Goal: Task Accomplishment & Management: Manage account settings

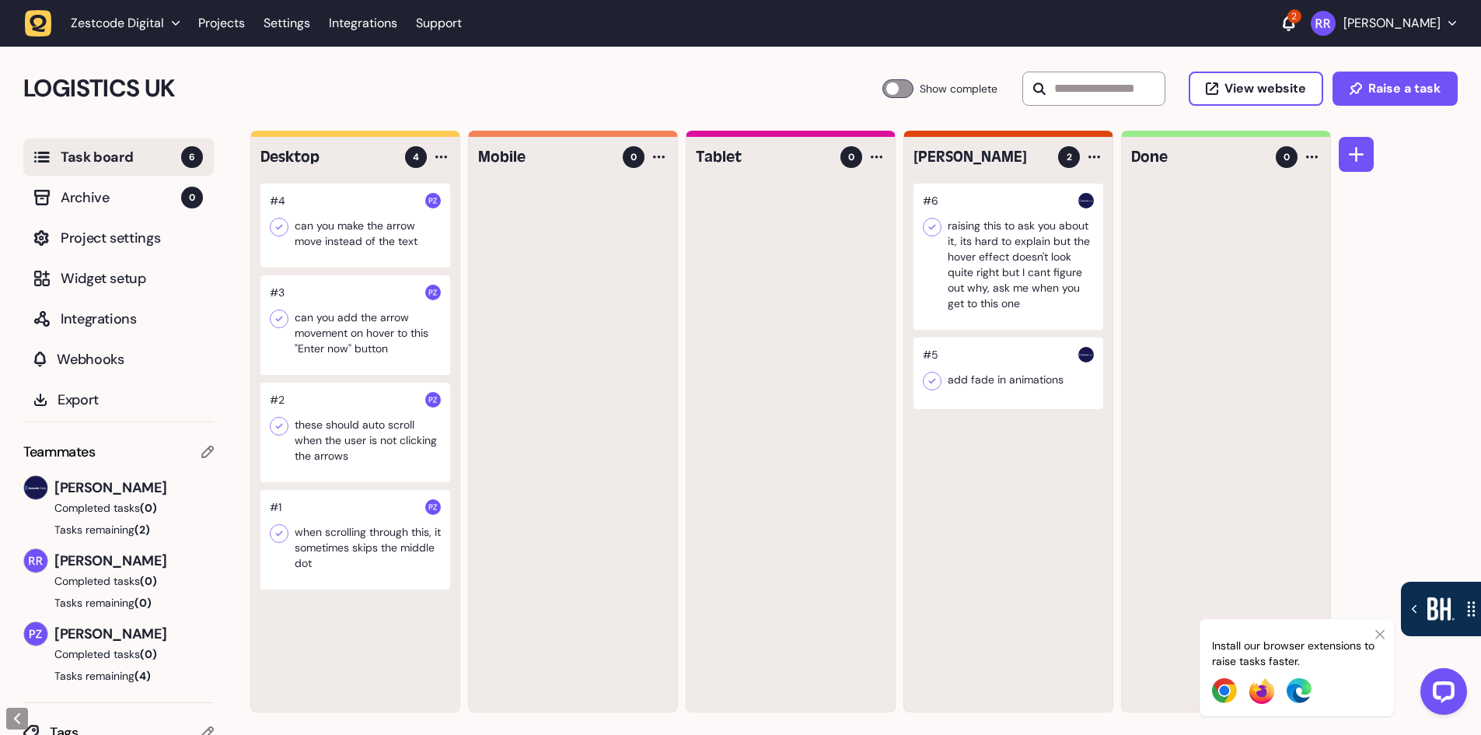
click at [371, 340] on div at bounding box center [355, 324] width 190 height 99
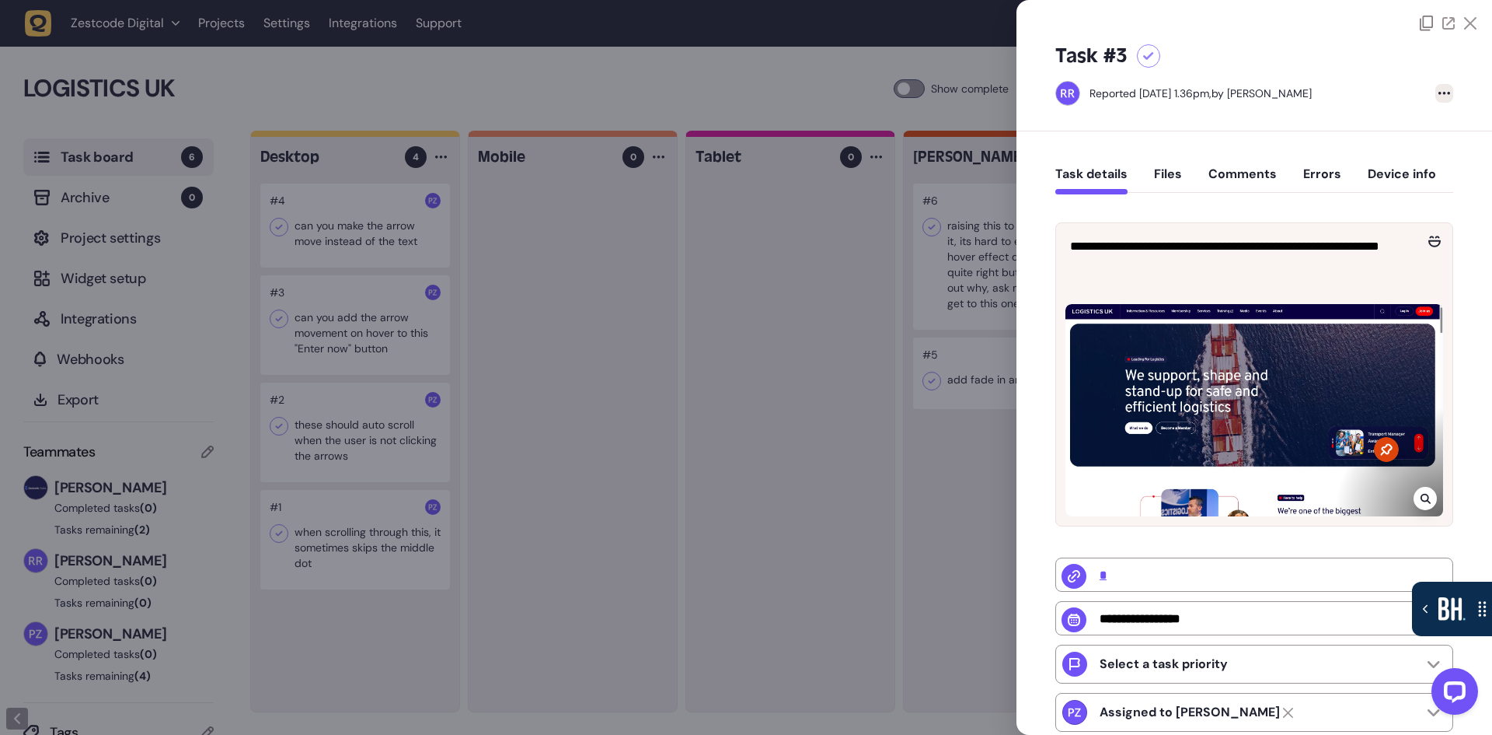
click at [1445, 94] on icon at bounding box center [1445, 93] width 12 height 3
click at [1393, 124] on div "Delete task" at bounding box center [1413, 125] width 58 height 16
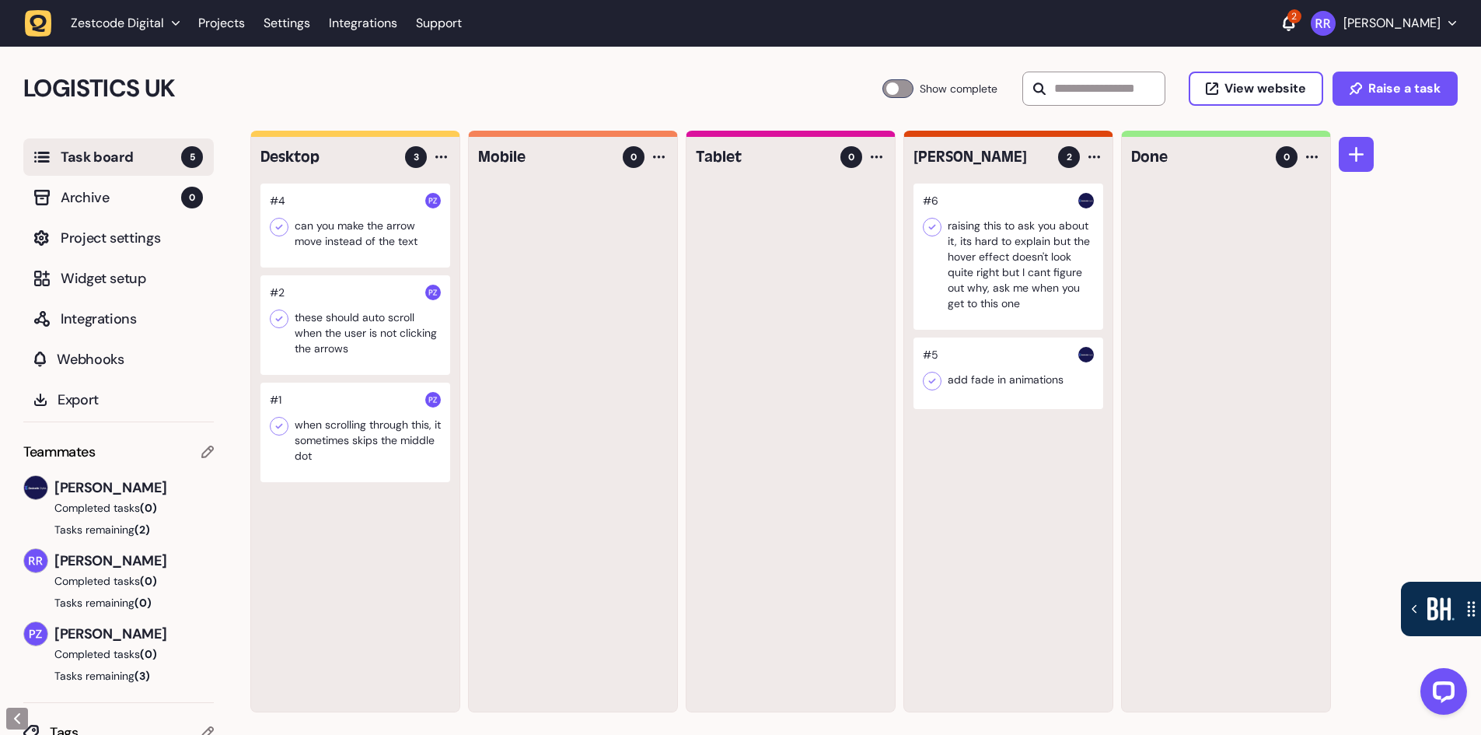
click at [1016, 267] on div at bounding box center [1008, 256] width 190 height 146
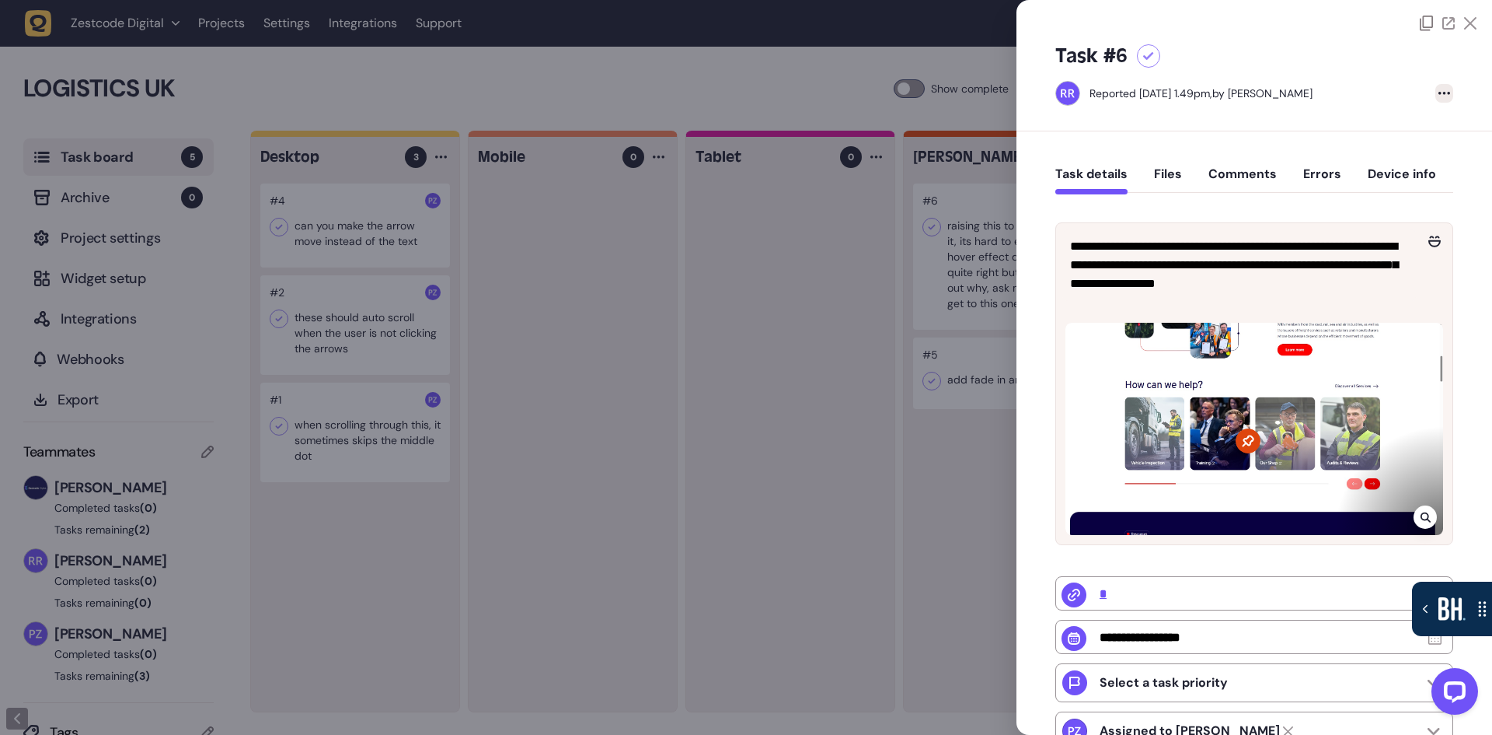
click at [1444, 89] on div at bounding box center [1445, 93] width 18 height 19
click at [1408, 128] on div "Delete task" at bounding box center [1413, 125] width 58 height 16
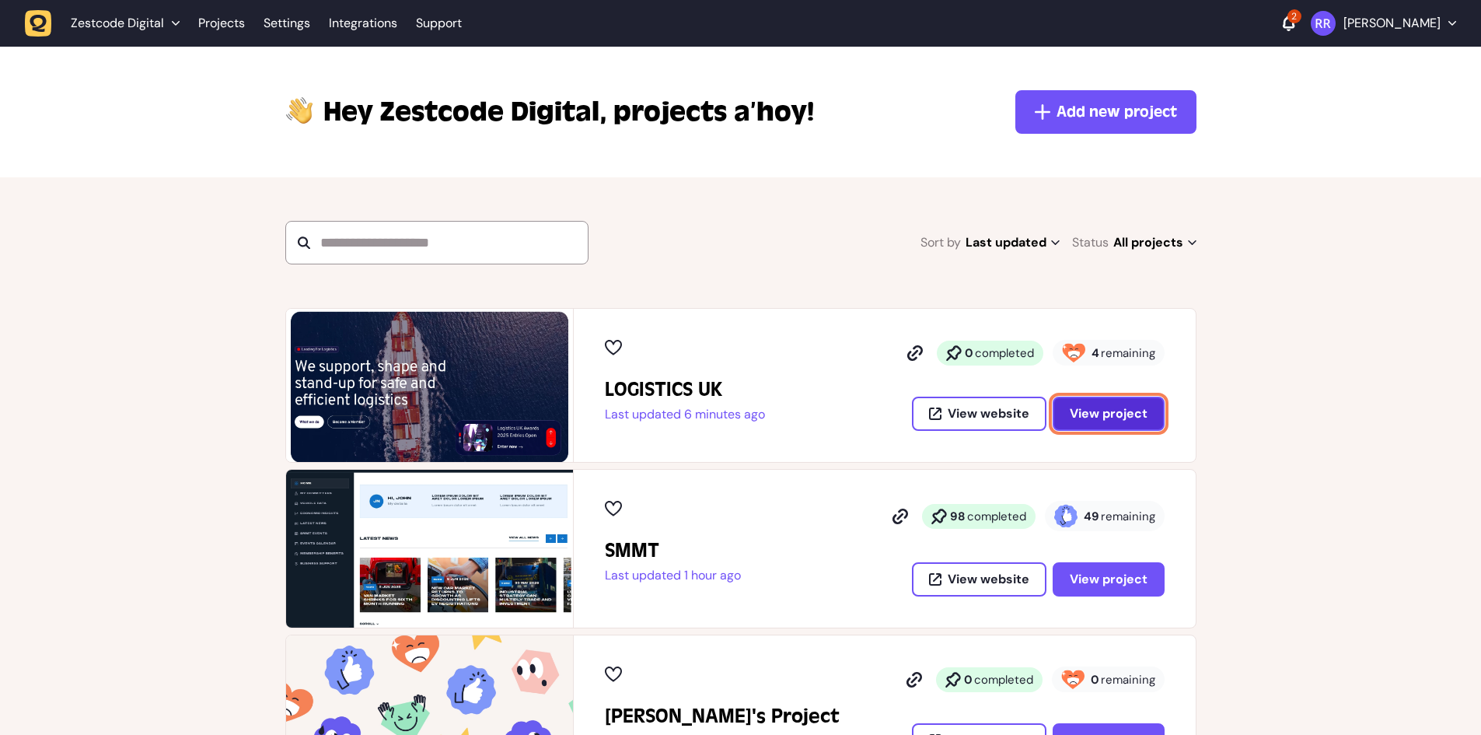
click at [1115, 416] on span "View project" at bounding box center [1109, 413] width 78 height 12
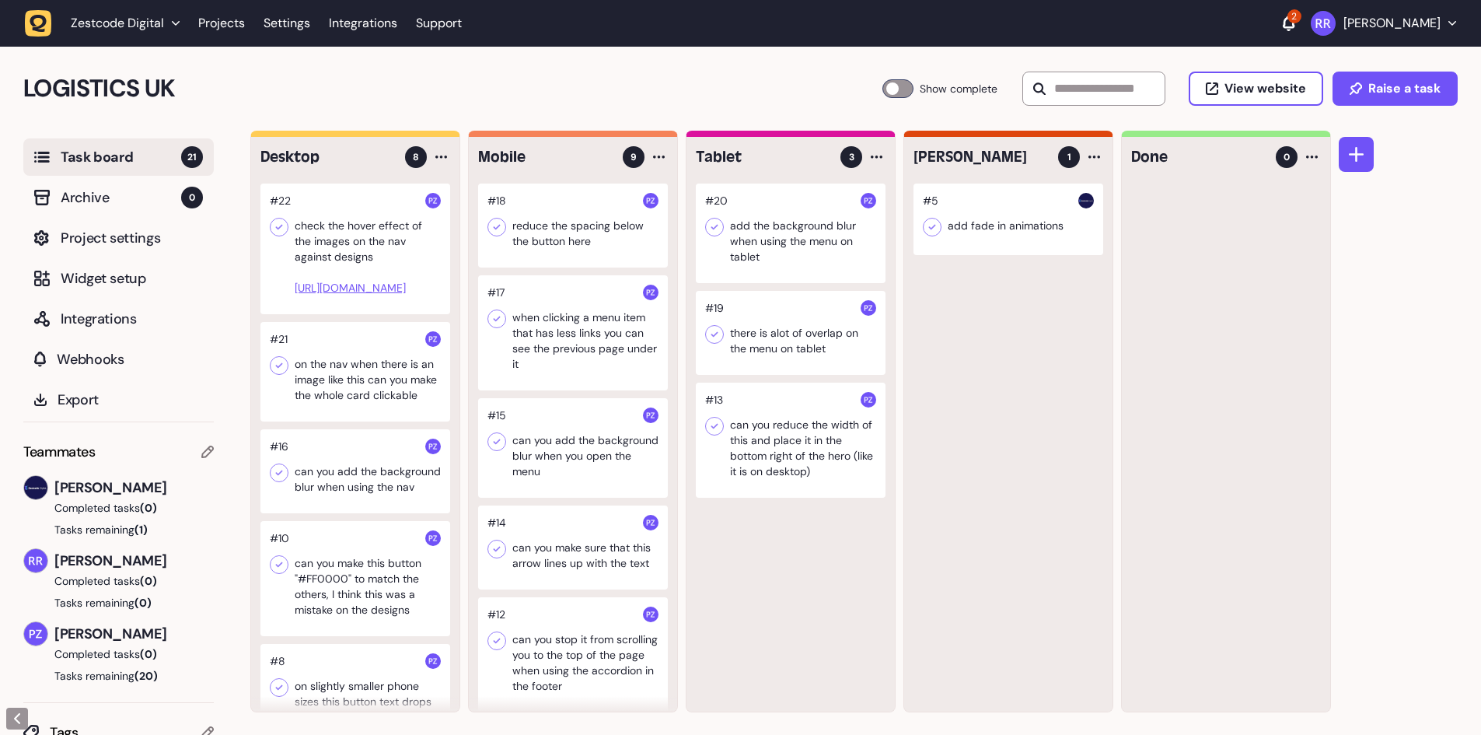
click at [351, 298] on div at bounding box center [355, 248] width 190 height 131
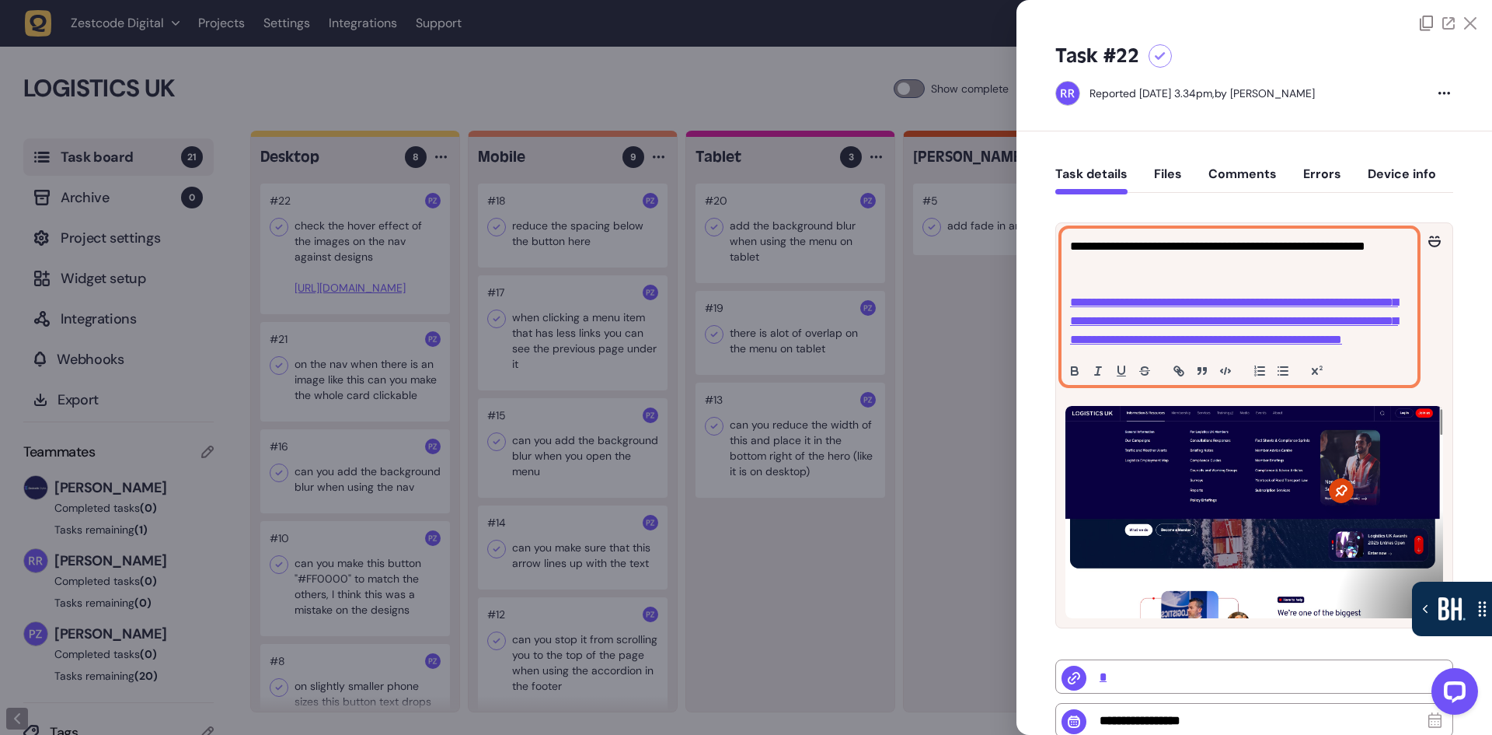
click at [1165, 317] on link "**********" at bounding box center [1234, 320] width 328 height 49
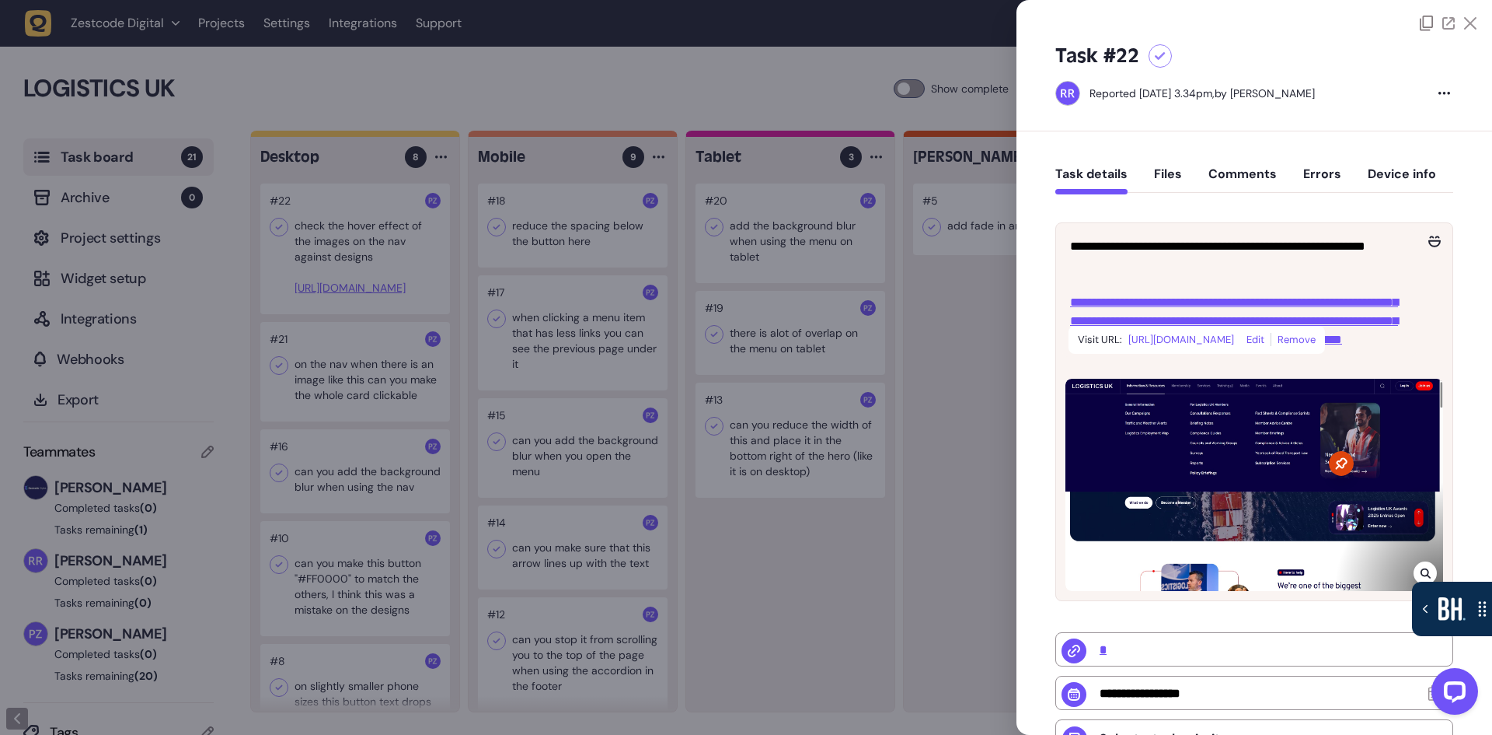
click at [1150, 350] on link "[URL][DOMAIN_NAME]" at bounding box center [1182, 340] width 106 height 20
click at [383, 101] on div at bounding box center [746, 367] width 1492 height 735
